Goal: Find specific page/section: Find specific page/section

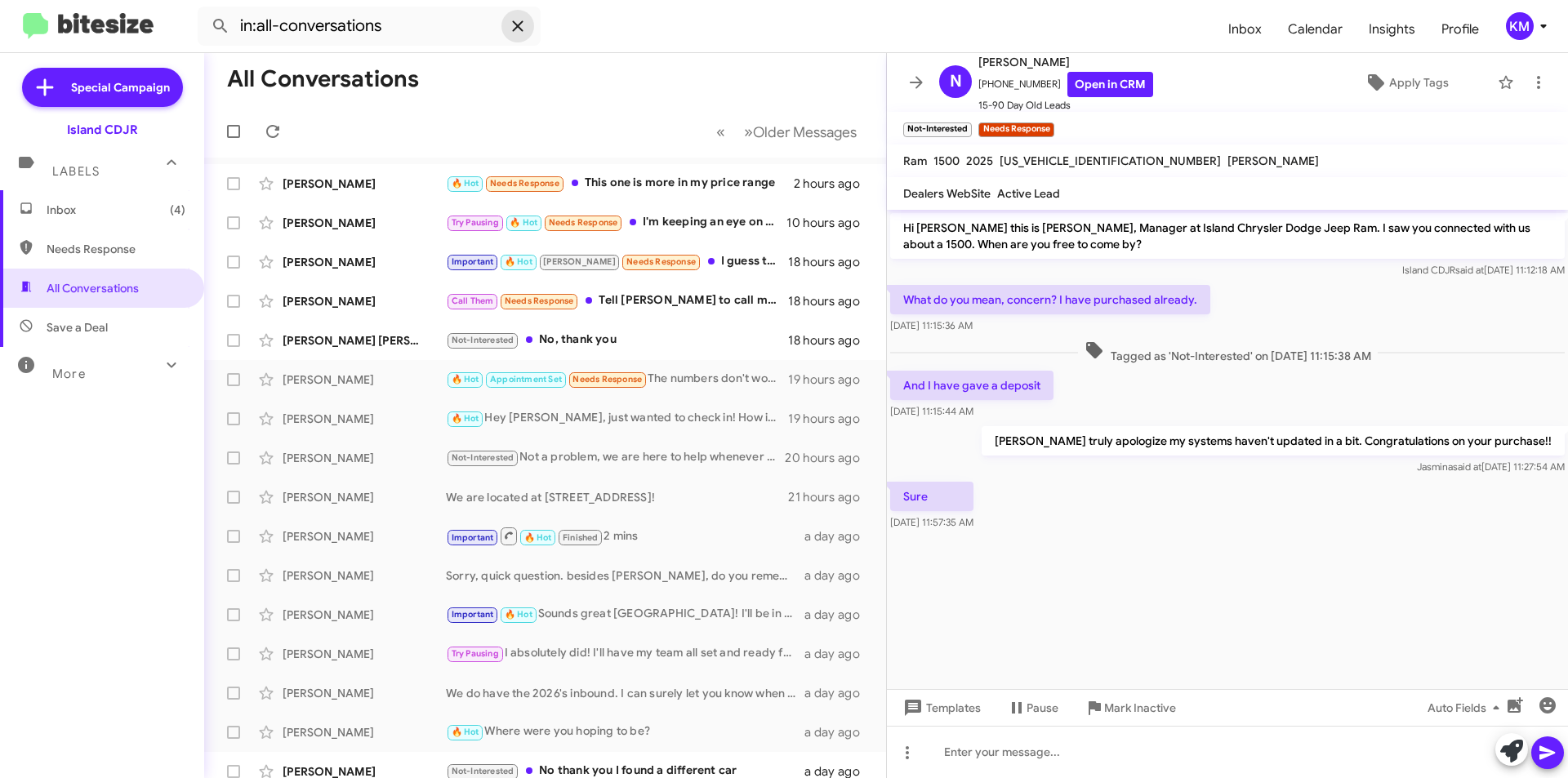
click at [517, 25] on icon at bounding box center [518, 26] width 11 height 11
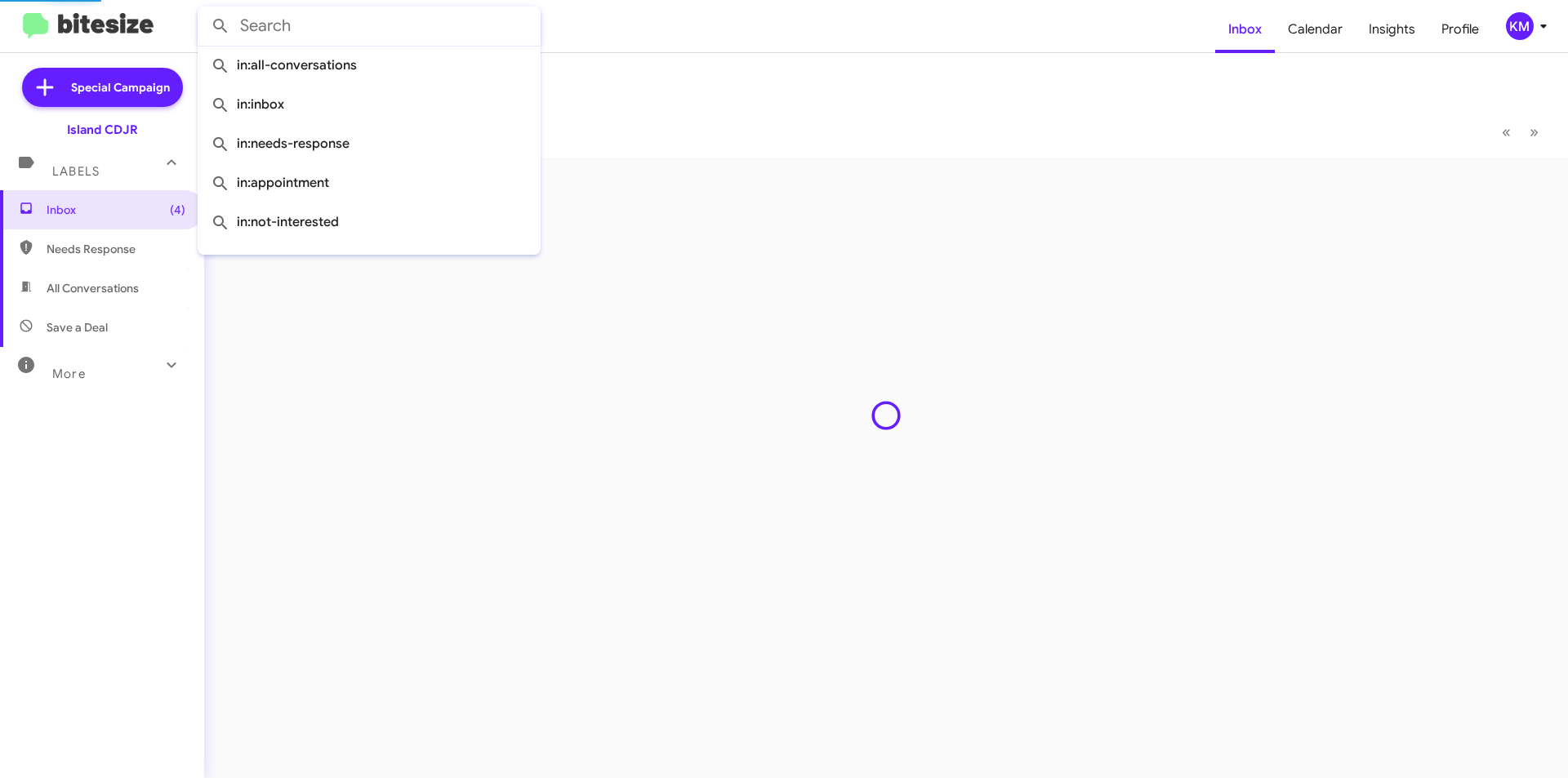
click at [402, 22] on input "text" at bounding box center [369, 26] width 343 height 39
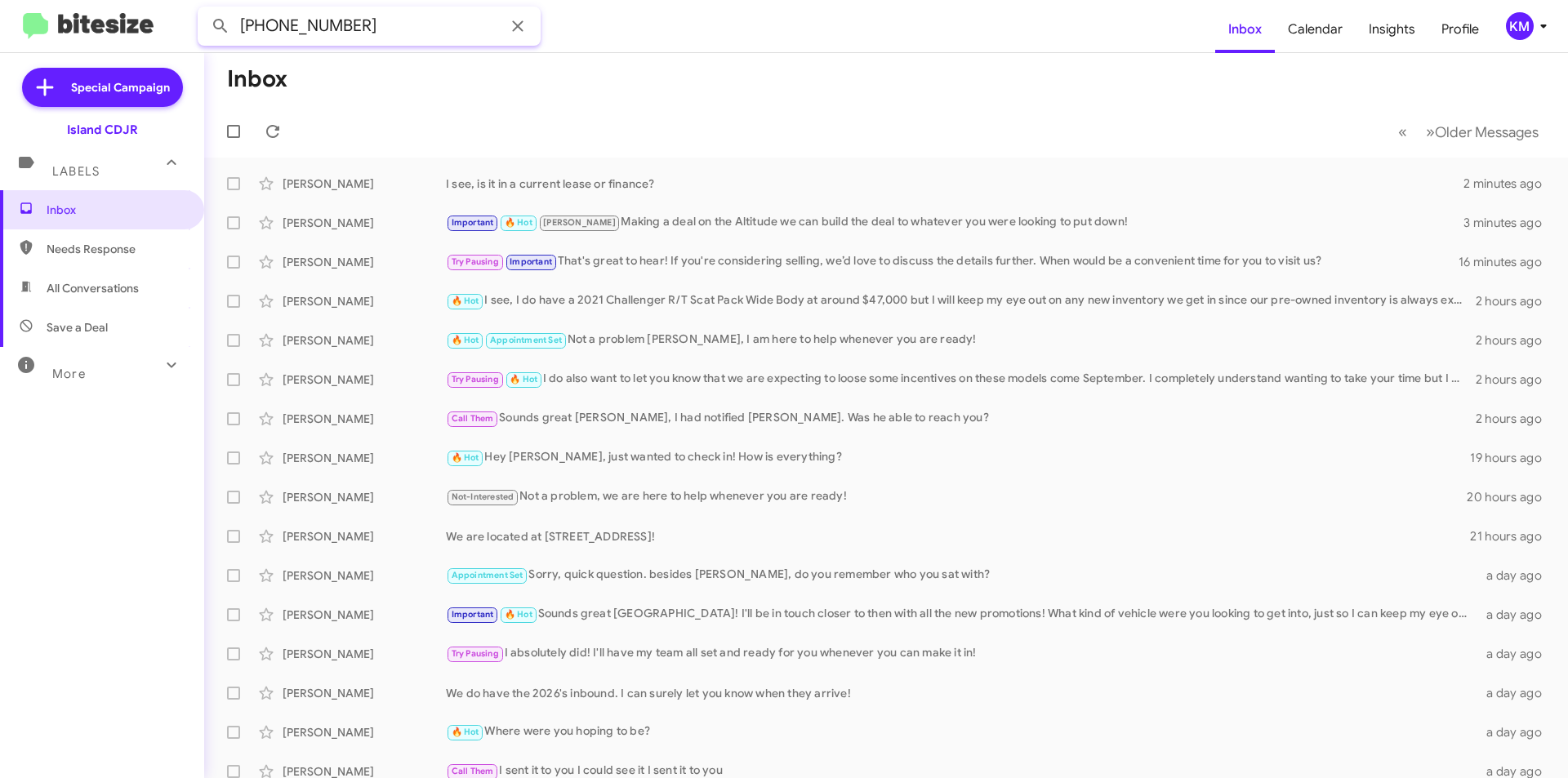
click at [316, 32] on input "[PHONE_NUMBER]" at bounding box center [369, 26] width 343 height 39
click at [281, 25] on input "[PHONE_NUMBER]" at bounding box center [369, 26] width 343 height 39
click at [249, 20] on input "(3479742184" at bounding box center [369, 26] width 343 height 39
type input "3479742184"
click at [278, 126] on icon at bounding box center [272, 131] width 13 height 13
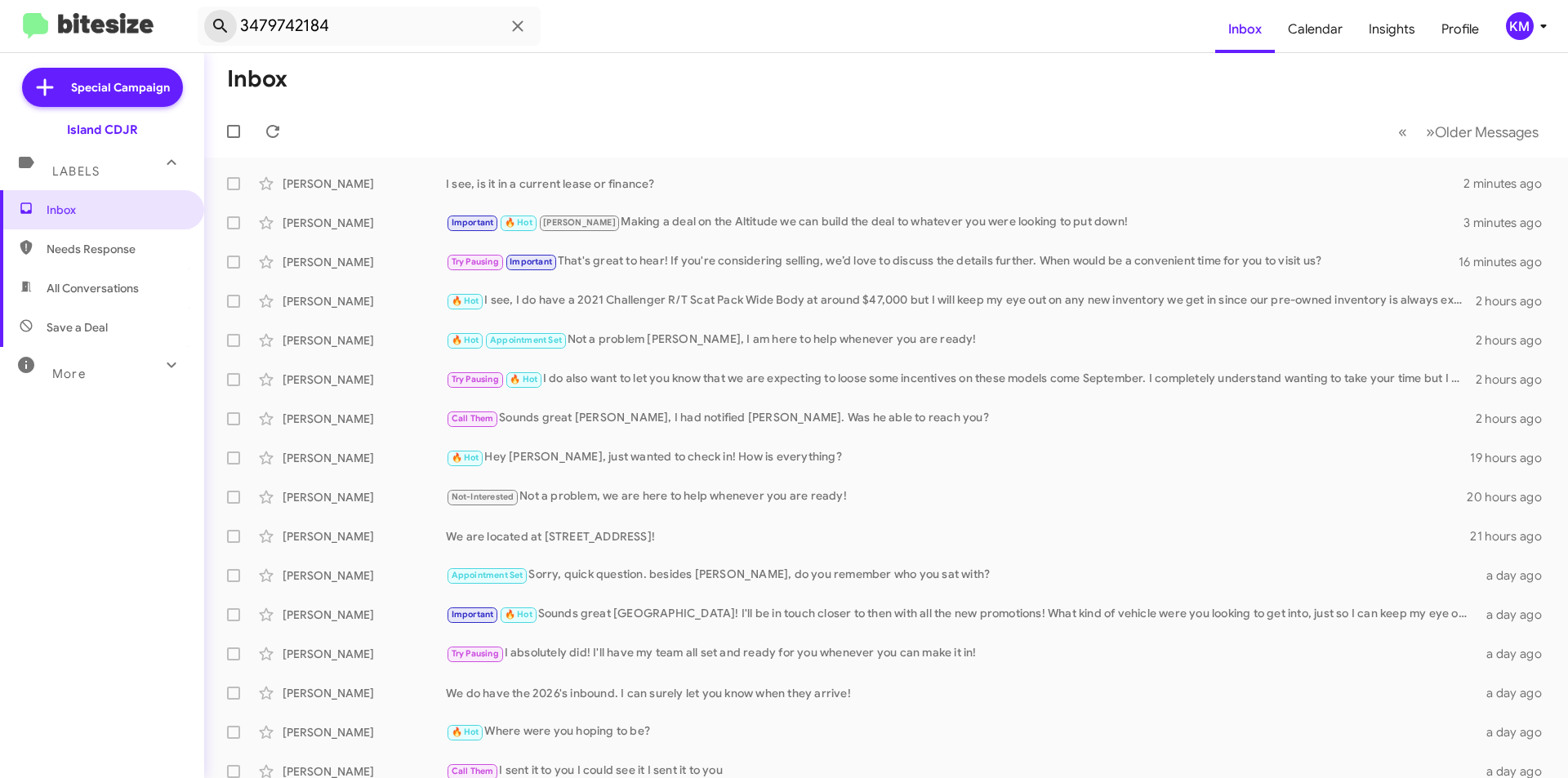
click at [231, 25] on span at bounding box center [220, 26] width 32 height 19
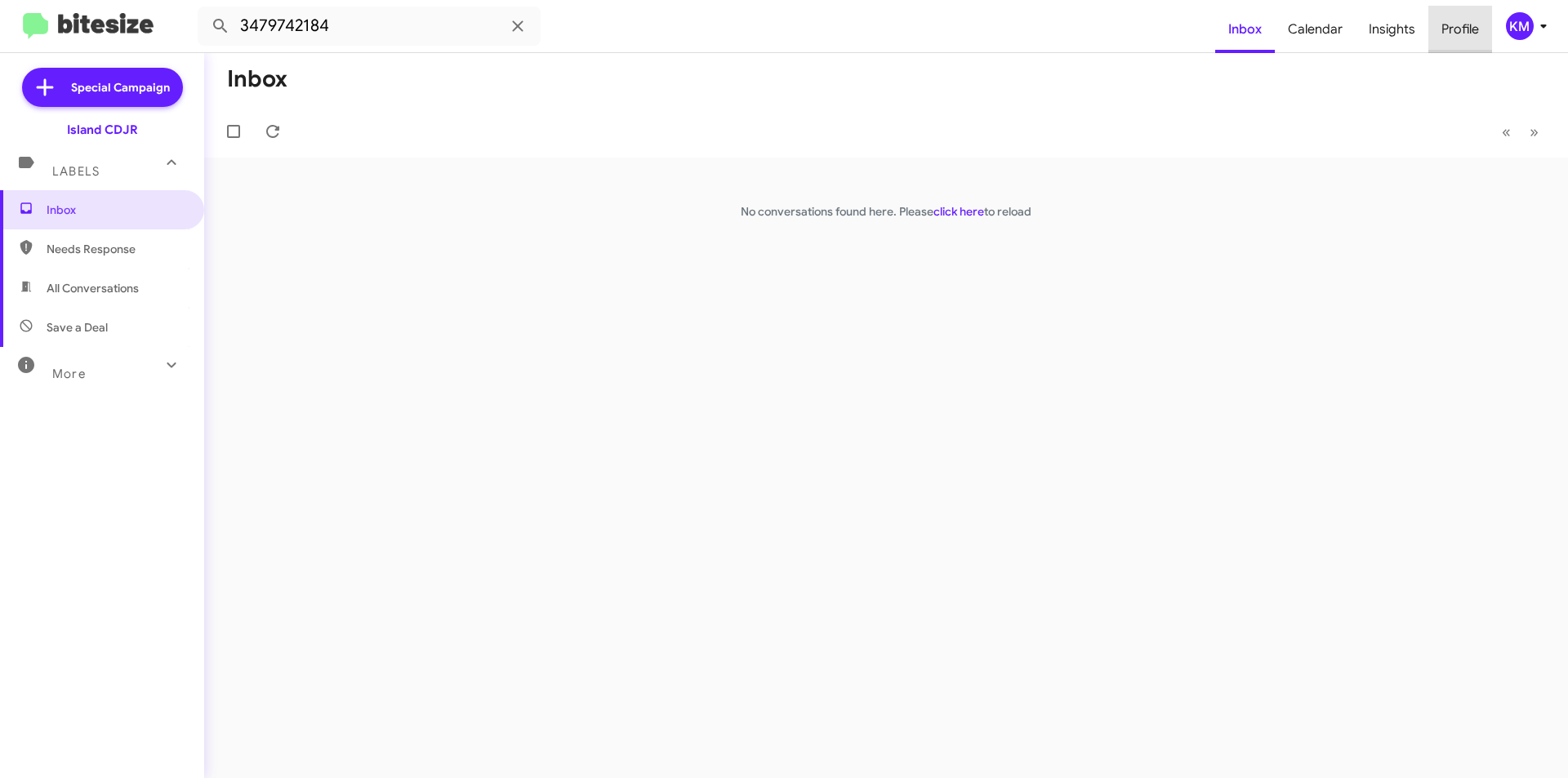
click at [1466, 31] on span "Profile" at bounding box center [1460, 29] width 64 height 47
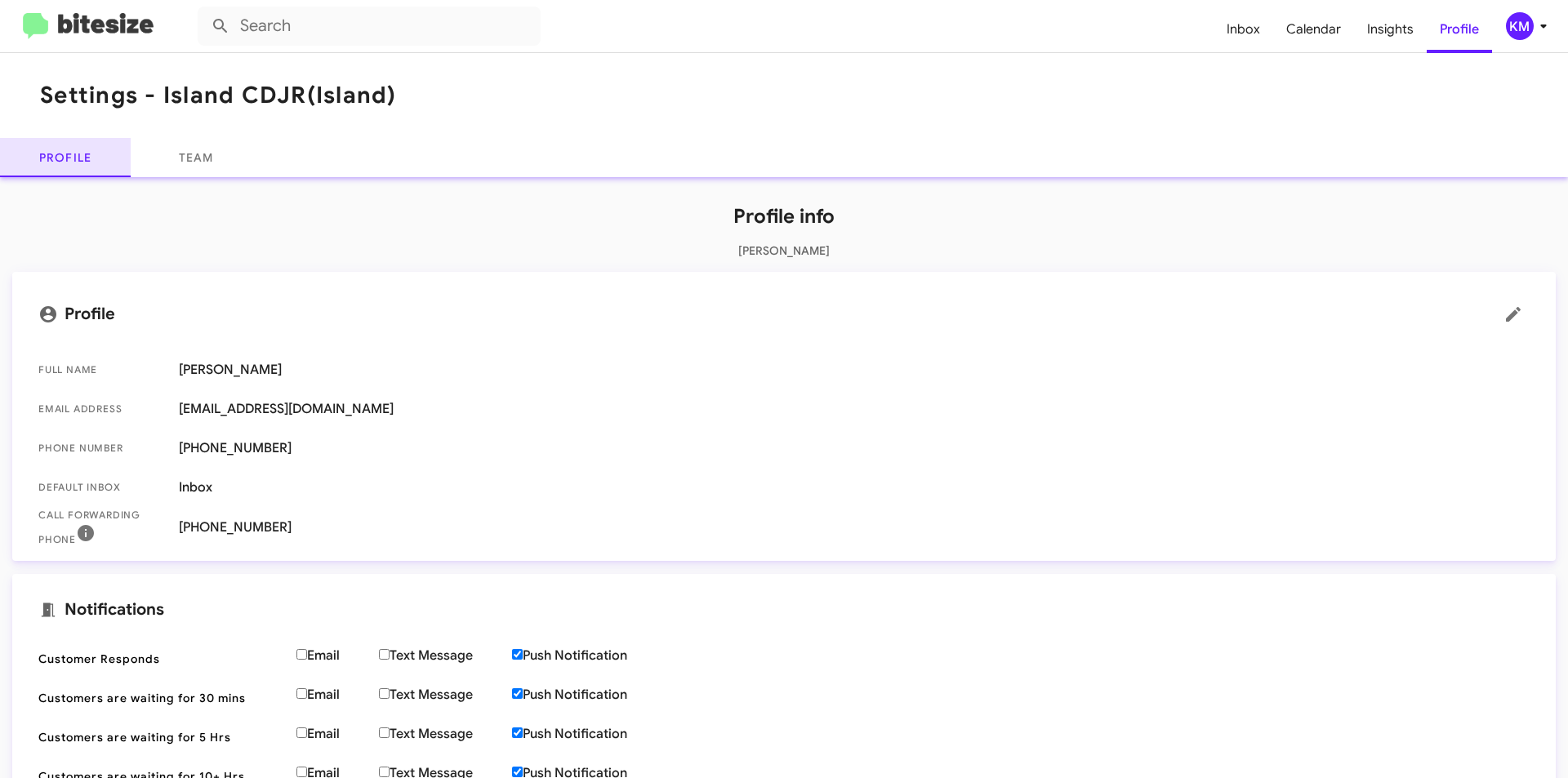
click at [46, 158] on link "Profile" at bounding box center [66, 158] width 131 height 39
click at [1247, 28] on span "Inbox" at bounding box center [1243, 29] width 60 height 47
